Goal: Information Seeking & Learning: Learn about a topic

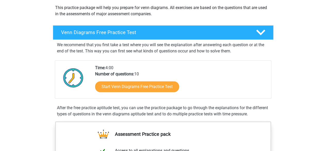
scroll to position [59, 0]
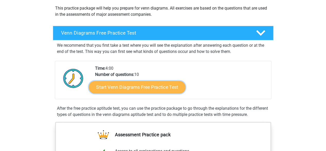
click at [117, 83] on link "Start Venn Diagrams Free Practice Test" at bounding box center [137, 87] width 97 height 12
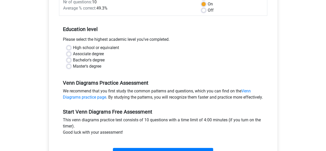
scroll to position [85, 0]
click at [114, 48] on label "High school or equivalent" at bounding box center [96, 47] width 46 height 6
click at [71, 48] on input "High school or equivalent" at bounding box center [69, 46] width 4 height 5
radio input "true"
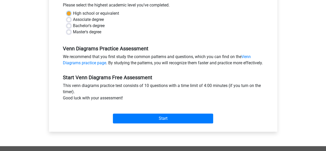
scroll to position [121, 0]
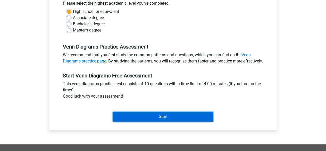
click at [168, 121] on input "Start" at bounding box center [163, 117] width 100 height 10
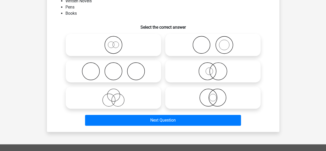
scroll to position [51, 0]
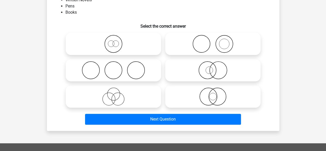
click at [123, 98] on icon at bounding box center [113, 96] width 91 height 18
click at [117, 94] on input "radio" at bounding box center [115, 92] width 3 height 3
radio input "true"
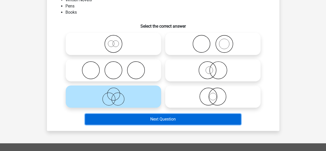
click at [140, 121] on button "Next Question" at bounding box center [163, 119] width 156 height 11
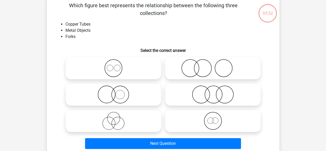
scroll to position [24, 0]
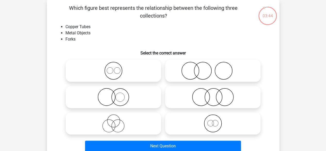
click at [124, 116] on icon at bounding box center [113, 123] width 91 height 18
click at [117, 117] on input "radio" at bounding box center [115, 118] width 3 height 3
radio input "true"
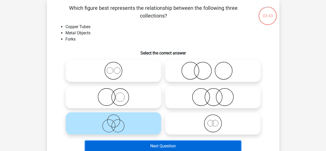
click at [133, 144] on button "Next Question" at bounding box center [163, 146] width 156 height 11
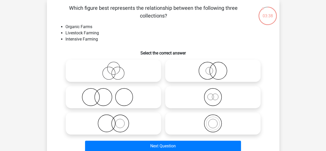
click at [141, 72] on icon at bounding box center [113, 71] width 91 height 18
click at [117, 68] on input "radio" at bounding box center [115, 66] width 3 height 3
radio input "true"
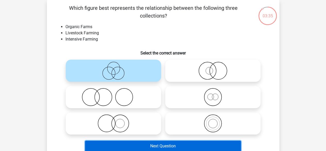
click at [177, 143] on button "Next Question" at bounding box center [163, 146] width 156 height 11
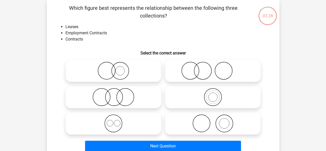
click at [126, 93] on icon at bounding box center [113, 97] width 91 height 18
click at [117, 93] on input "radio" at bounding box center [115, 92] width 3 height 3
radio input "true"
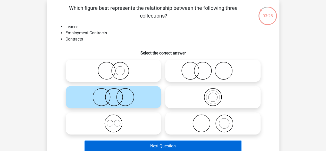
click at [132, 148] on button "Next Question" at bounding box center [163, 146] width 156 height 11
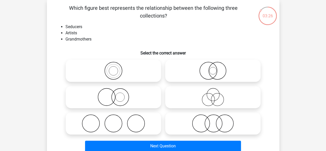
click at [220, 132] on icon at bounding box center [212, 123] width 91 height 18
click at [217, 121] on input "radio" at bounding box center [214, 118] width 3 height 3
radio input "true"
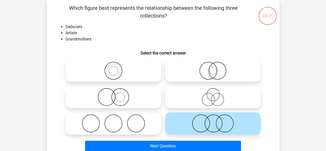
click at [228, 98] on icon at bounding box center [212, 97] width 91 height 18
click at [217, 94] on input "radio" at bounding box center [214, 92] width 3 height 3
radio input "true"
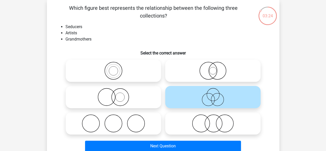
click at [226, 121] on icon at bounding box center [212, 123] width 91 height 18
click at [217, 121] on input "radio" at bounding box center [214, 118] width 3 height 3
radio input "true"
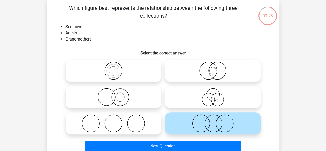
click at [225, 140] on div "Next Question" at bounding box center [163, 145] width 216 height 17
click at [233, 81] on label at bounding box center [212, 71] width 95 height 22
click at [217, 68] on input "radio" at bounding box center [214, 66] width 3 height 3
radio input "true"
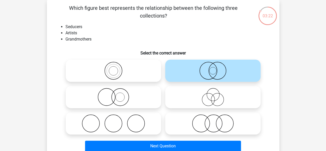
click at [230, 101] on icon at bounding box center [212, 97] width 91 height 18
click at [217, 94] on input "radio" at bounding box center [214, 92] width 3 height 3
radio input "true"
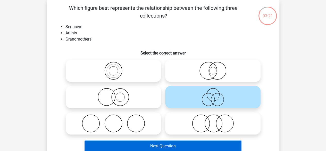
click at [226, 145] on button "Next Question" at bounding box center [163, 146] width 156 height 11
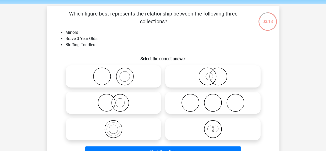
scroll to position [22, 0]
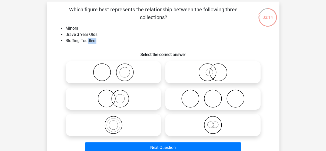
drag, startPoint x: 87, startPoint y: 39, endPoint x: 120, endPoint y: 42, distance: 33.2
click at [120, 42] on li "Bluffing Toddlers" at bounding box center [169, 41] width 206 height 6
click at [216, 133] on icon at bounding box center [212, 125] width 91 height 18
click at [216, 122] on input "radio" at bounding box center [214, 120] width 3 height 3
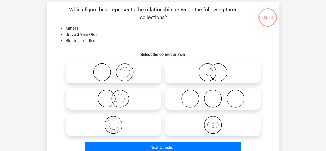
radio input "true"
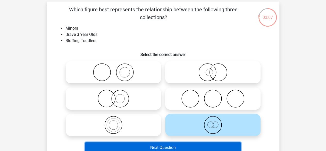
click at [210, 150] on button "Next Question" at bounding box center [163, 147] width 156 height 11
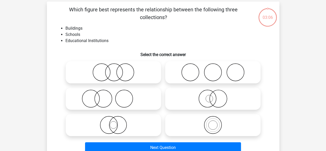
scroll to position [24, 0]
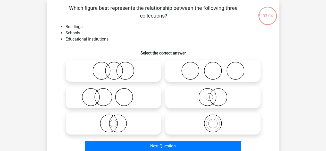
click at [134, 73] on icon at bounding box center [113, 71] width 91 height 18
click at [117, 68] on input "radio" at bounding box center [115, 66] width 3 height 3
radio input "true"
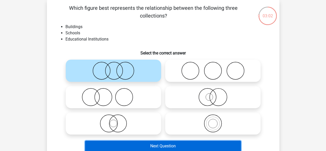
click at [188, 144] on button "Next Question" at bounding box center [163, 146] width 156 height 11
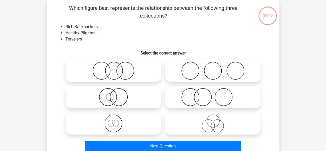
scroll to position [0, 0]
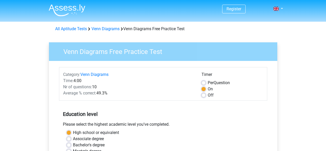
scroll to position [121, 0]
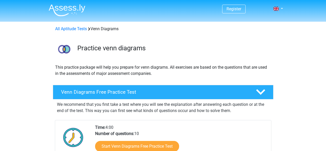
scroll to position [59, 0]
